Goal: Task Accomplishment & Management: Use online tool/utility

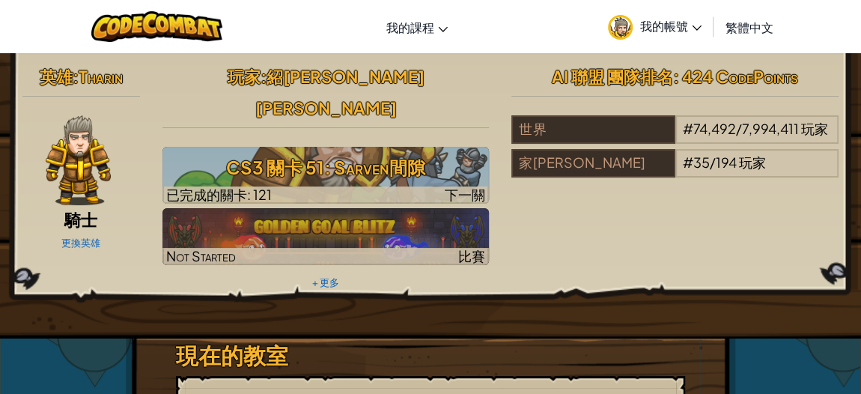
drag, startPoint x: 377, startPoint y: 145, endPoint x: 377, endPoint y: 172, distance: 27.7
click at [377, 151] on h3 "CS3 關卡 51: Sarven間隙" at bounding box center [326, 168] width 327 height 34
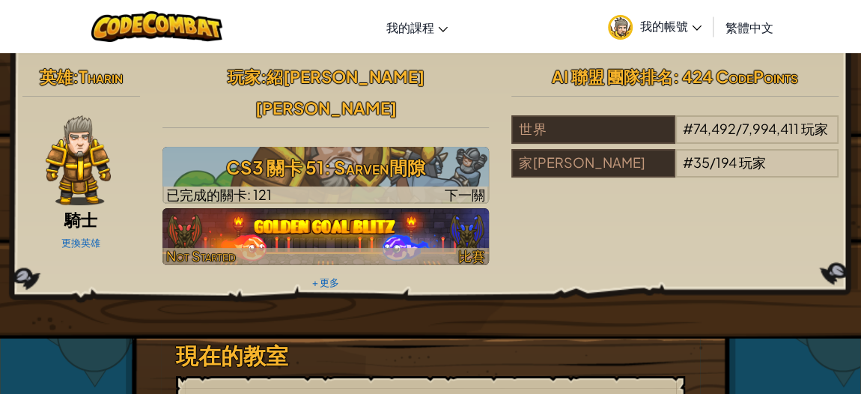
select select "zh-HANT"
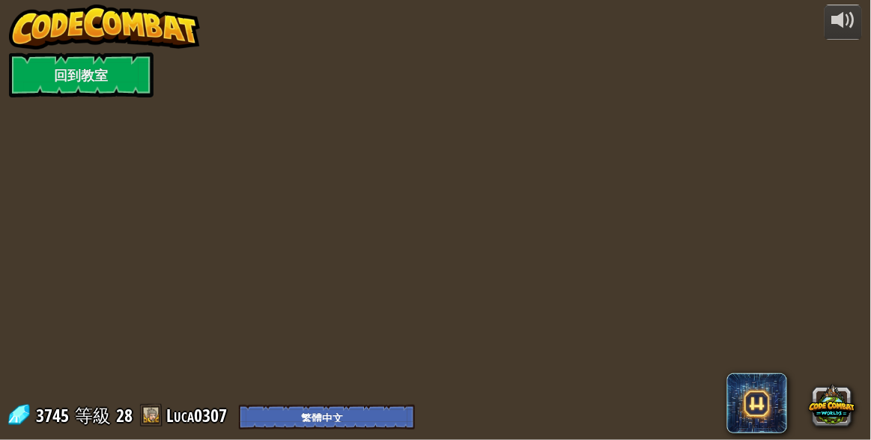
select select "zh-HANT"
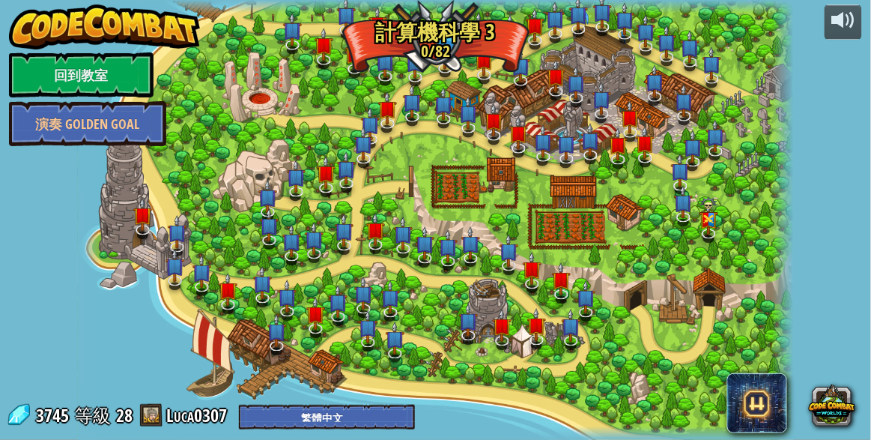
select select "zh-HANT"
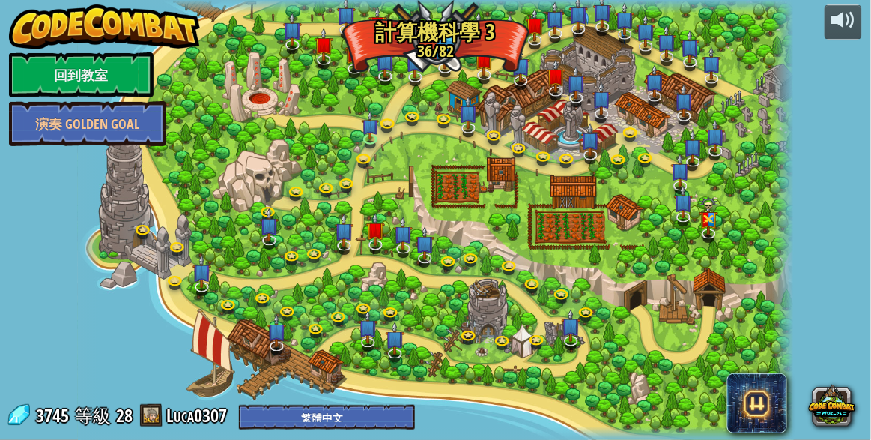
select select "zh-HANT"
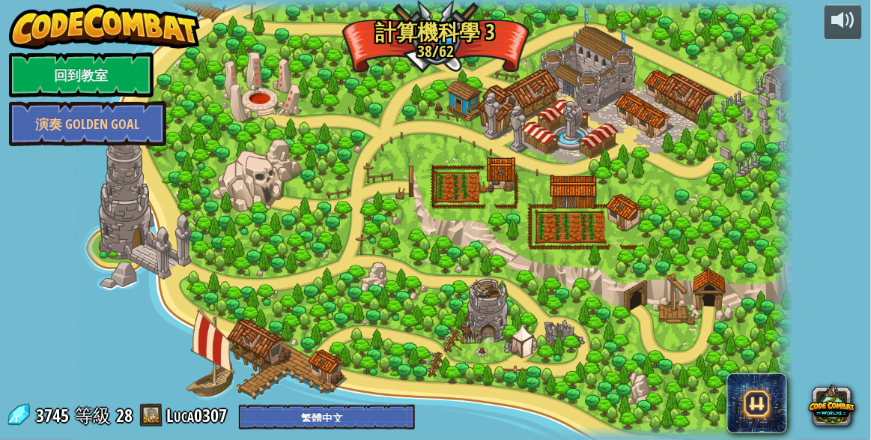
select select "zh-HANT"
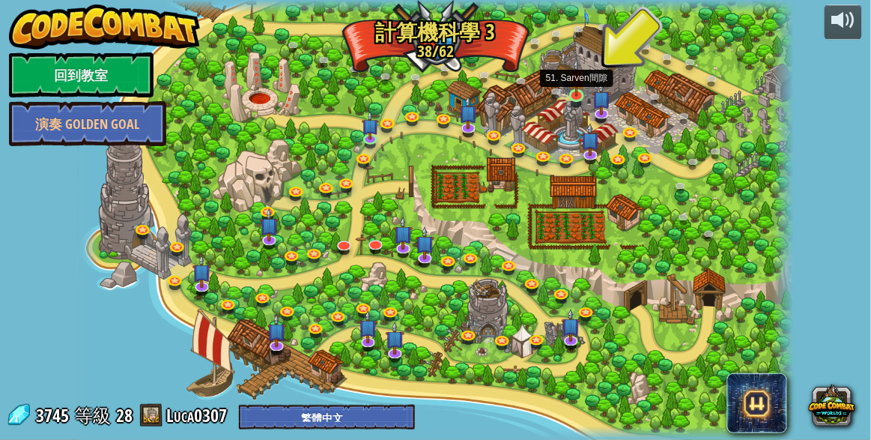
click at [578, 91] on img at bounding box center [576, 77] width 16 height 38
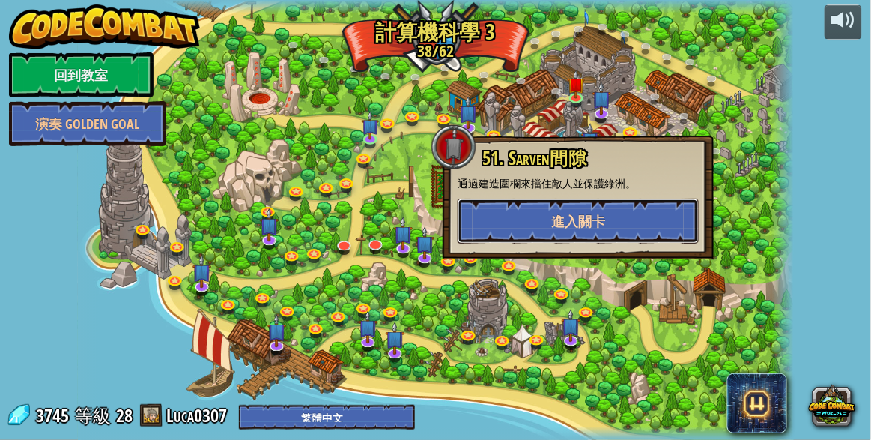
click at [571, 221] on span "進入關卡" at bounding box center [578, 221] width 54 height 19
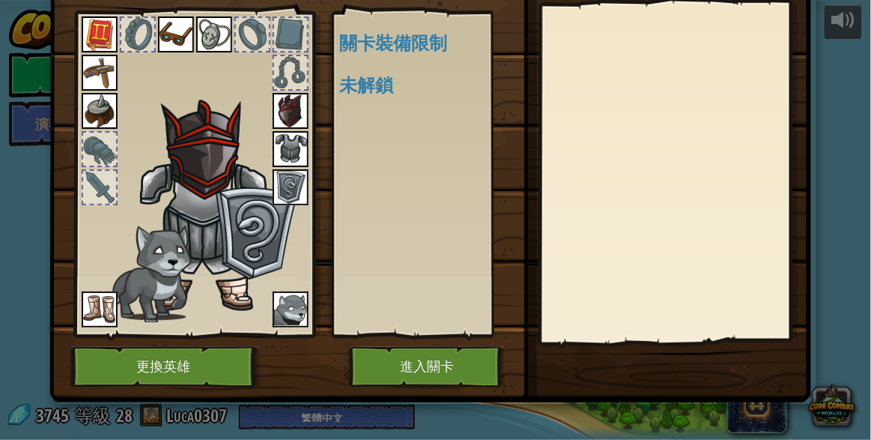
scroll to position [77, 0]
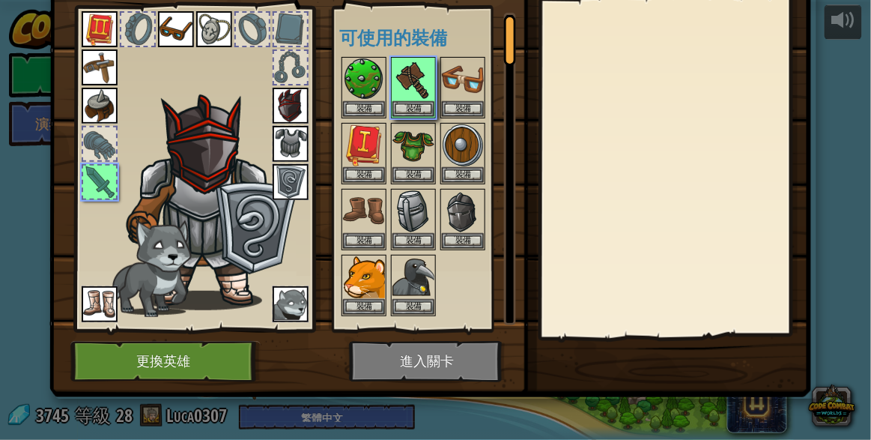
click at [410, 357] on img at bounding box center [430, 125] width 762 height 544
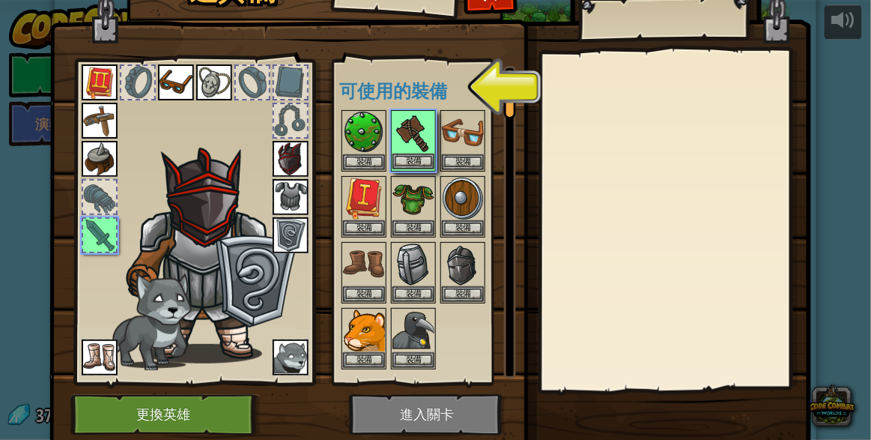
scroll to position [9, 0]
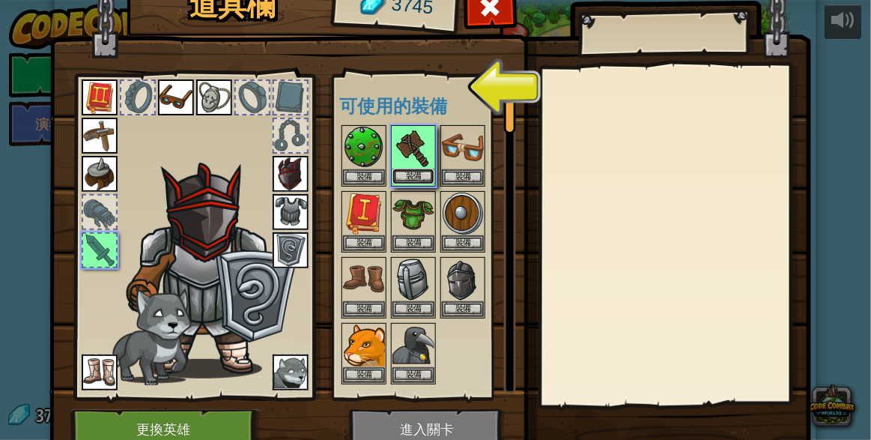
click at [424, 172] on button "裝備" at bounding box center [413, 177] width 42 height 16
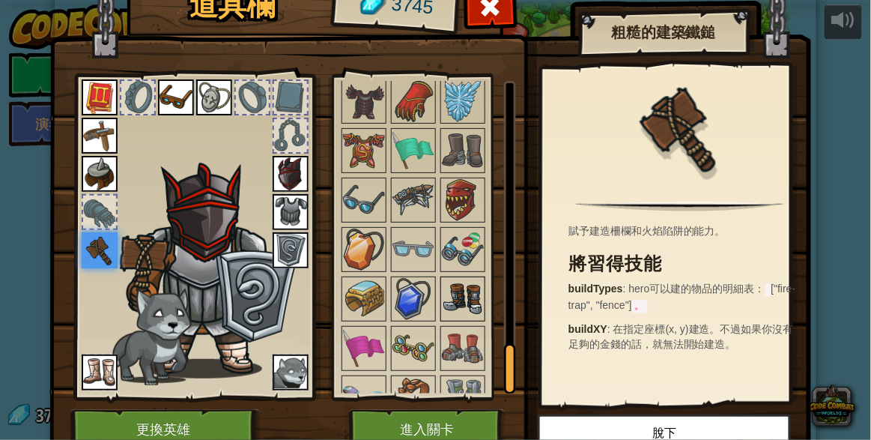
scroll to position [1756, 0]
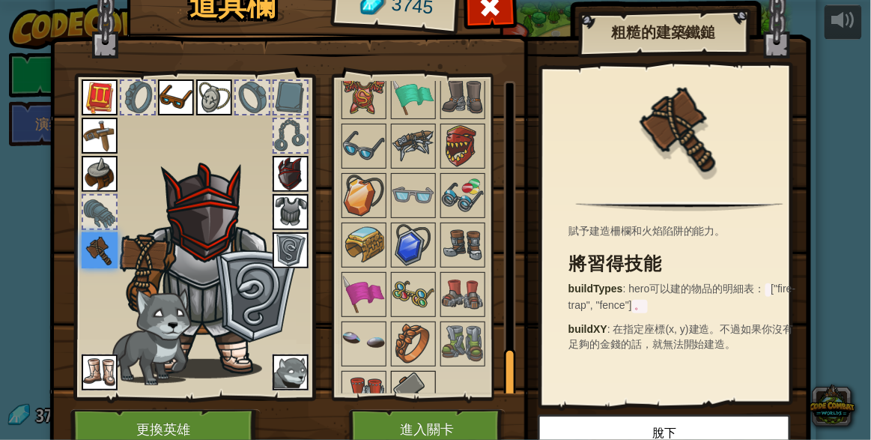
click at [401, 372] on img at bounding box center [413, 393] width 42 height 42
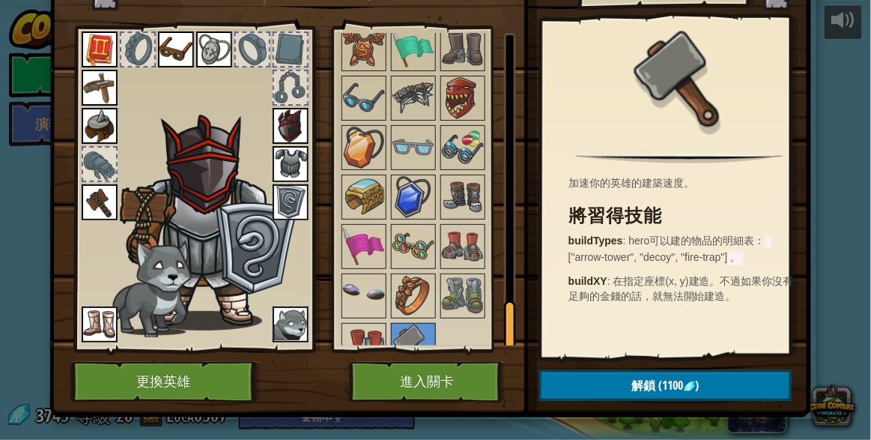
scroll to position [77, 0]
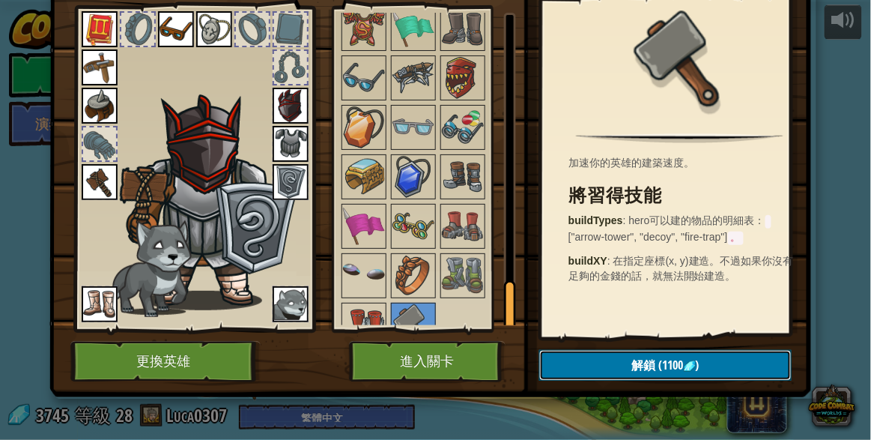
click at [656, 366] on span "(1100" at bounding box center [670, 365] width 28 height 16
click at [629, 363] on button "確認" at bounding box center [665, 365] width 252 height 31
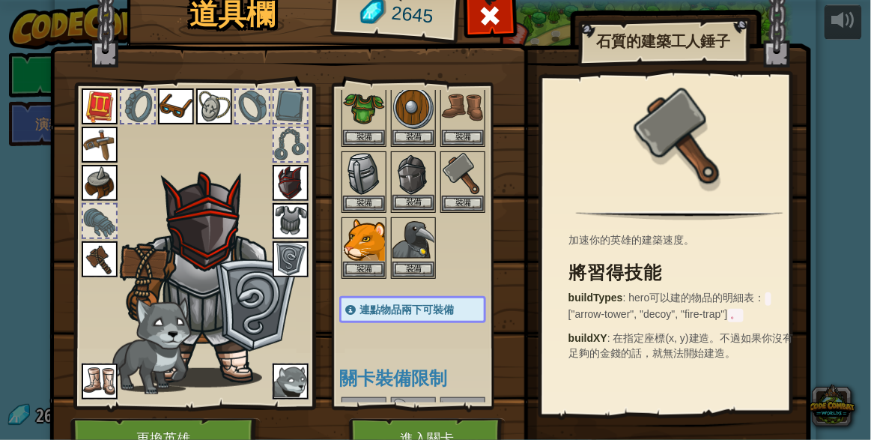
scroll to position [136, 0]
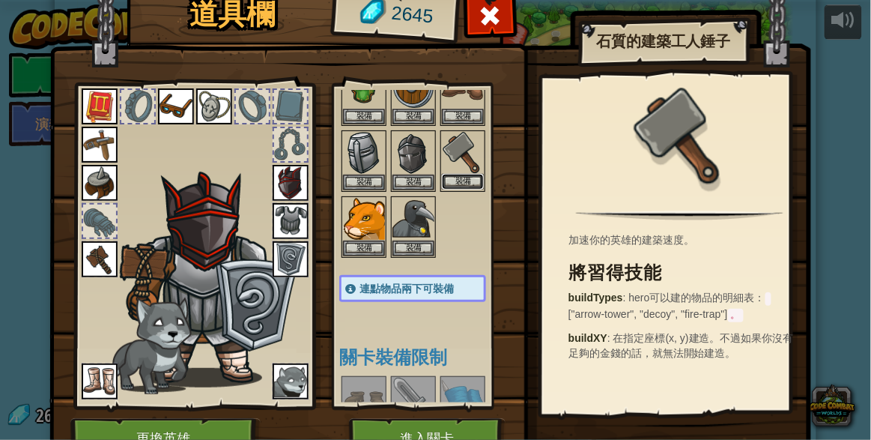
click at [465, 177] on button "裝備" at bounding box center [463, 182] width 42 height 16
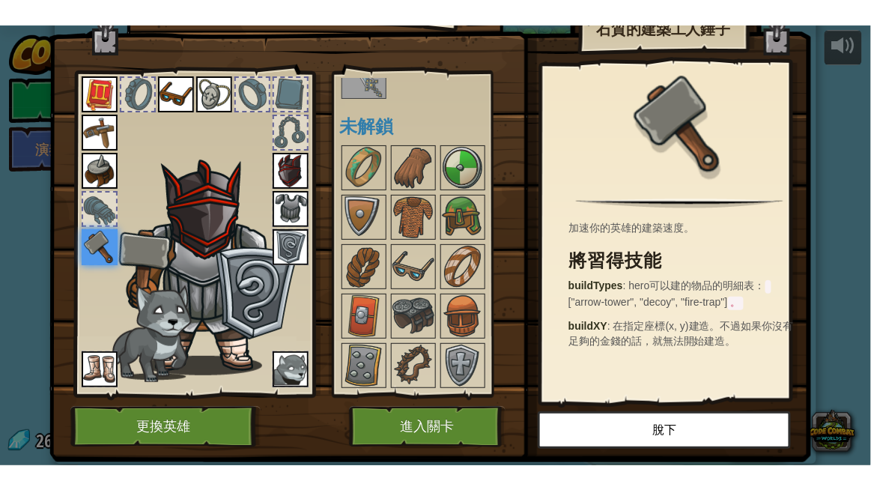
scroll to position [67, 0]
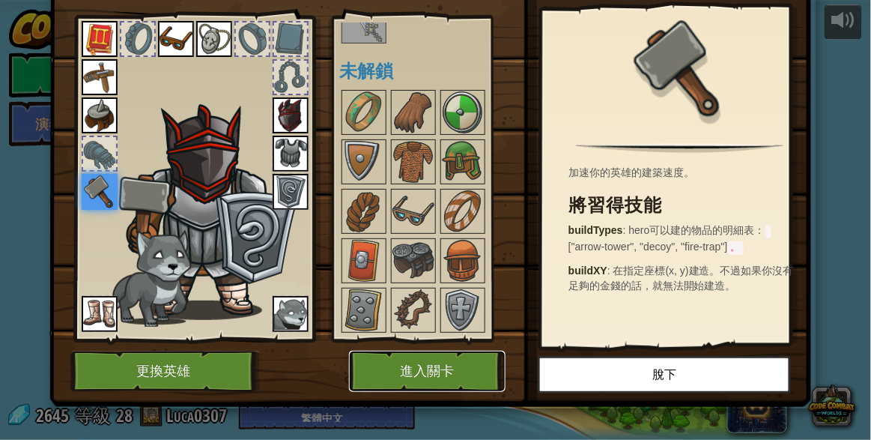
click at [419, 360] on button "進入關卡" at bounding box center [427, 371] width 157 height 41
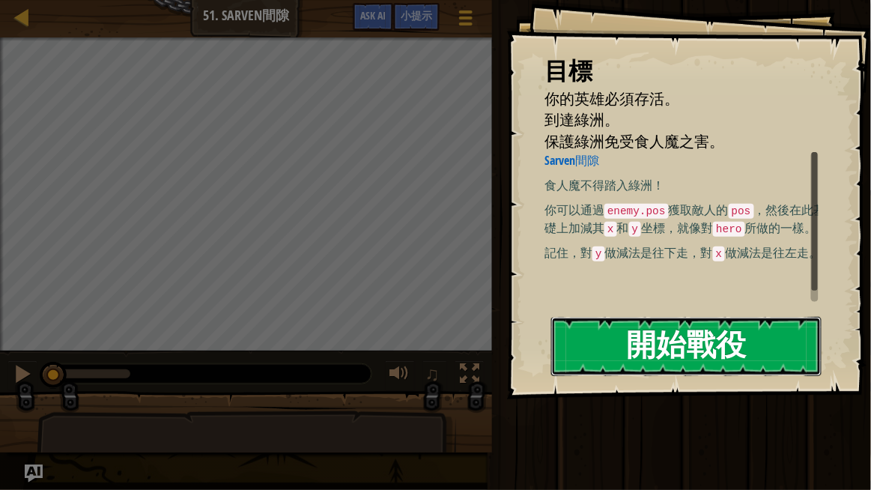
click at [791, 360] on button "開始戰役" at bounding box center [686, 346] width 270 height 59
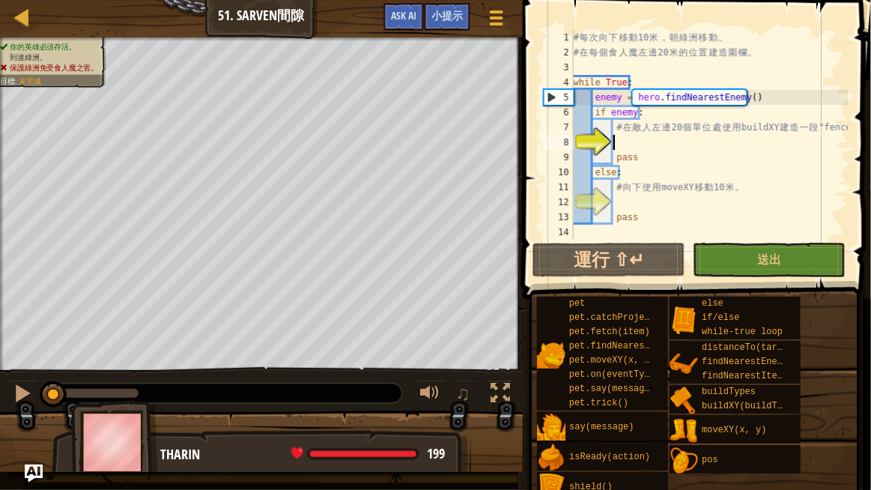
scroll to position [14, 0]
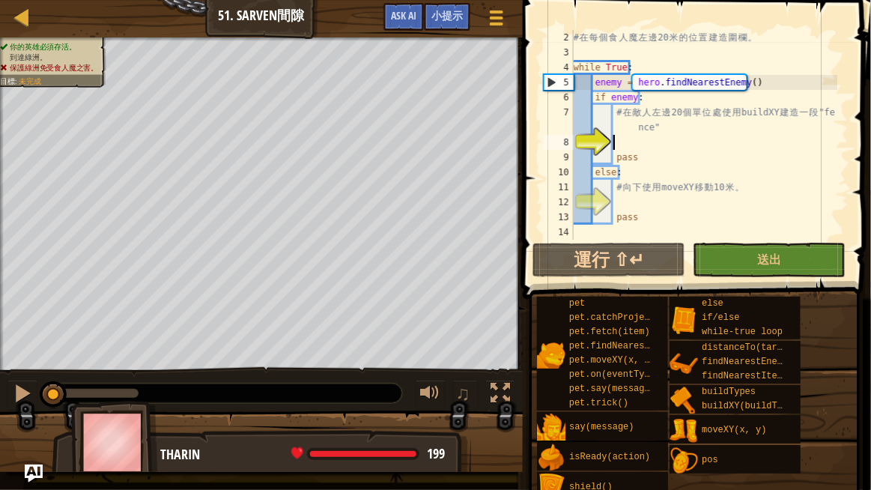
click at [219, 0] on div "地圖 資訊科學 3 51. Sarven間隙 遊戲選單 完成 小提示 Ask AI 1 ההההההההההההההההההההההההההההההההההה…" at bounding box center [435, 245] width 871 height 490
click at [290, 404] on div "你的英雄必須存活。 到達綠洲。 保護綠洲免受食人魔之害。 目標 : 未完成 ♫ [PERSON_NAME] 199 x: 14 y: 62 No target" at bounding box center [435, 254] width 871 height 434
click at [279, 404] on div "你的英雄必須存活。 到達綠洲。 保護綠洲免受食人魔之害。 目標 : 未完成 ♫ [PERSON_NAME] 199 x: 14 y: 62 No target" at bounding box center [435, 254] width 871 height 434
type textarea "ㄘ"
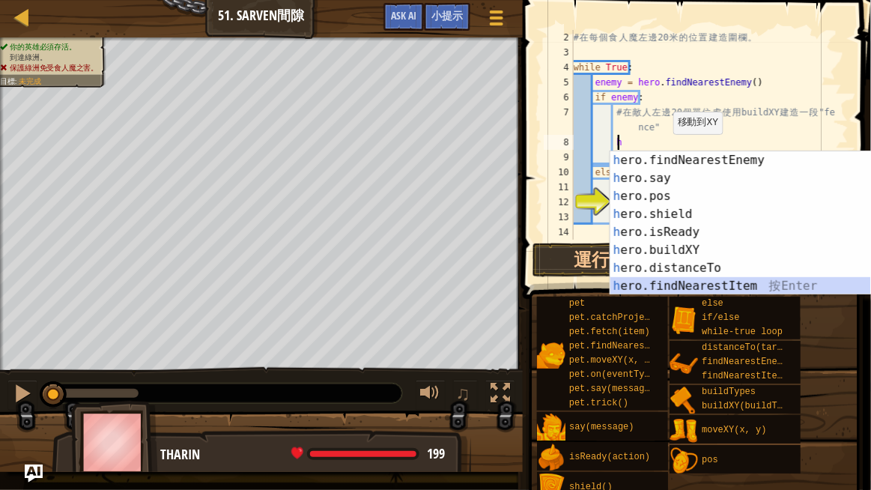
scroll to position [18, 0]
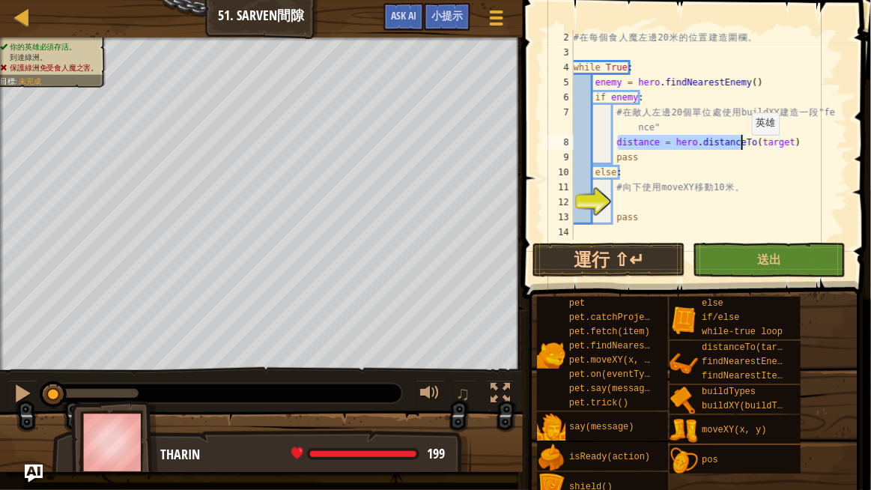
drag, startPoint x: 616, startPoint y: 146, endPoint x: 745, endPoint y: 149, distance: 128.1
click at [745, 149] on div "# 在 每 個 食 人 魔 左 邊 20 米 的 位 置 建 造 圍 欄 。 while True : enemy = hero . findNearestE…" at bounding box center [704, 150] width 267 height 240
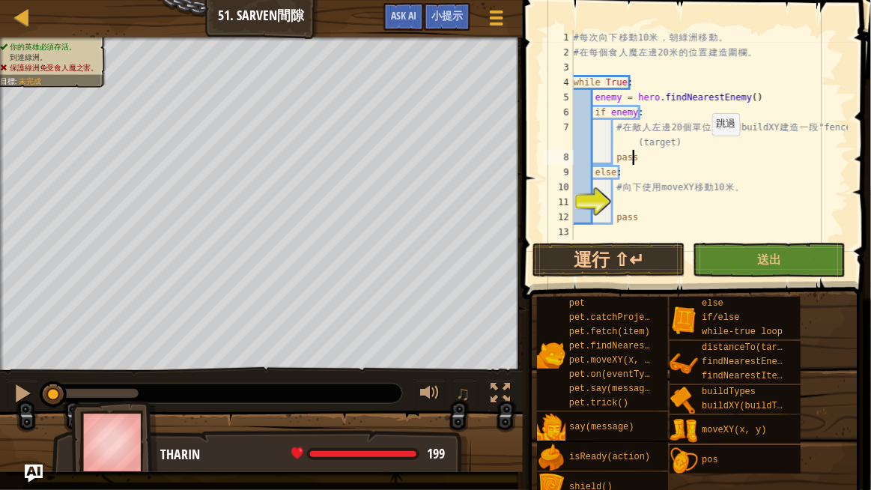
click at [705, 151] on div "# 每 次 向 下 移 動 10 米 ， 朝 綠 洲 移 動 。 # 在 每 個 食 人 魔 左 邊 20 米 的 位 置 建 造 圍 欄 。 while T…" at bounding box center [710, 150] width 278 height 240
click at [697, 147] on div "# 每 次 向 下 移 動 10 米 ， 朝 綠 洲 移 動 。 # 在 每 個 食 人 魔 左 邊 20 米 的 位 置 建 造 圍 欄 。 while T…" at bounding box center [710, 150] width 278 height 240
type textarea "# 在敵人左邊20個單位處使用buildXY建造一段"fence"
drag, startPoint x: 622, startPoint y: 131, endPoint x: 640, endPoint y: 128, distance: 19.0
click at [640, 128] on div "# 每 次 向 下 移 動 10 米 ， 朝 綠 洲 移 動 。 # 在 每 個 食 人 魔 左 邊 20 米 的 位 置 建 造 圍 欄 。 while T…" at bounding box center [710, 150] width 278 height 240
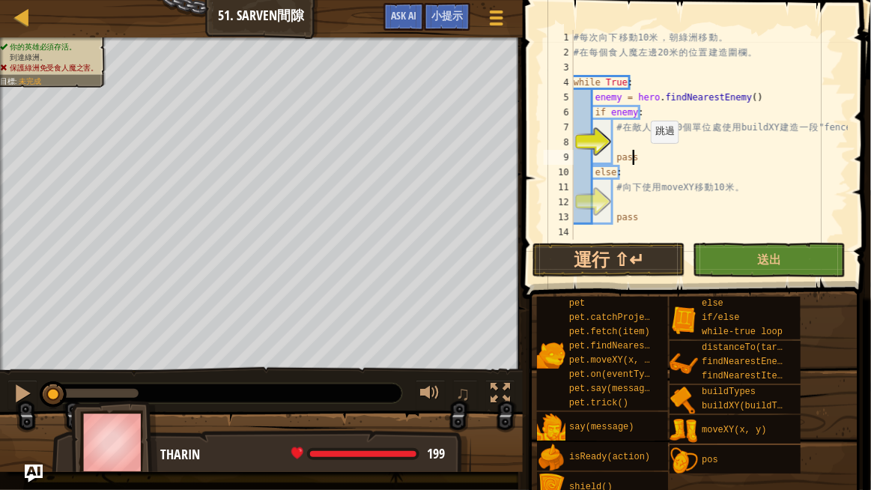
click at [644, 157] on div "# 每 次 向 下 移 動 10 米 ， 朝 綠 洲 移 動 。 # 在 每 個 食 人 魔 左 邊 20 米 的 位 置 建 造 圍 欄 。 while T…" at bounding box center [710, 150] width 278 height 240
type textarea "pass"
click at [574, 262] on button "運行 ⇧↵" at bounding box center [609, 260] width 153 height 34
